Goal: Find specific page/section: Find specific page/section

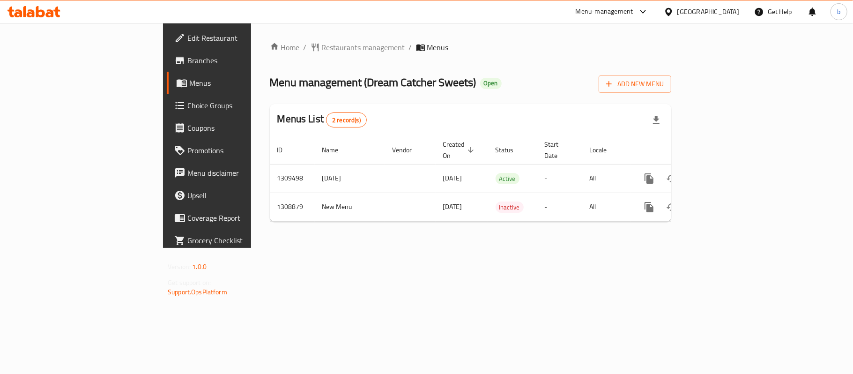
click at [688, 17] on div "[GEOGRAPHIC_DATA]" at bounding box center [701, 11] width 90 height 22
click at [694, 15] on div "[GEOGRAPHIC_DATA]" at bounding box center [708, 12] width 62 height 10
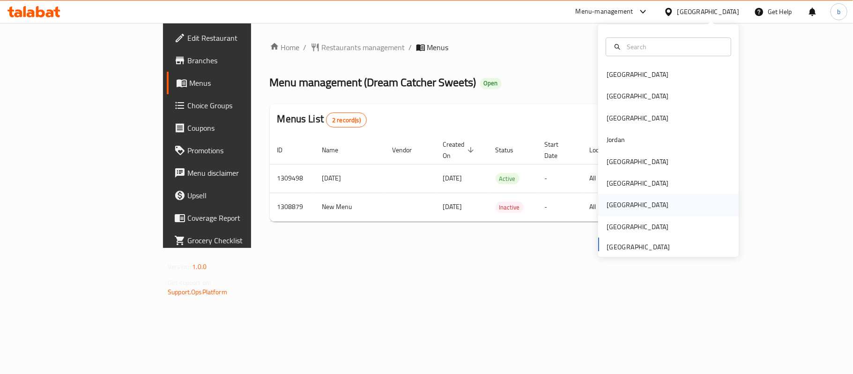
click at [607, 201] on div "[GEOGRAPHIC_DATA]" at bounding box center [638, 205] width 62 height 10
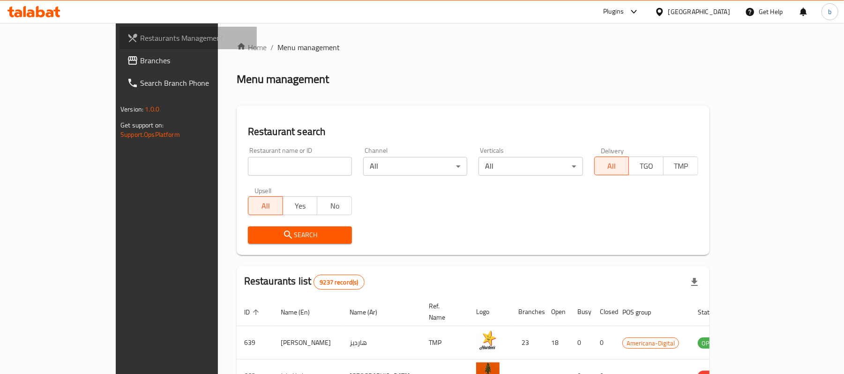
click at [140, 38] on span "Restaurants Management" at bounding box center [194, 37] width 109 height 11
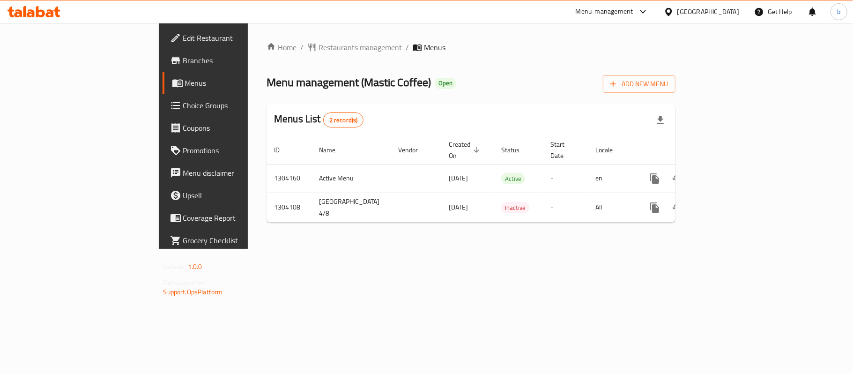
click at [44, 10] on icon at bounding box center [33, 11] width 53 height 11
